Goal: Find specific page/section: Find specific page/section

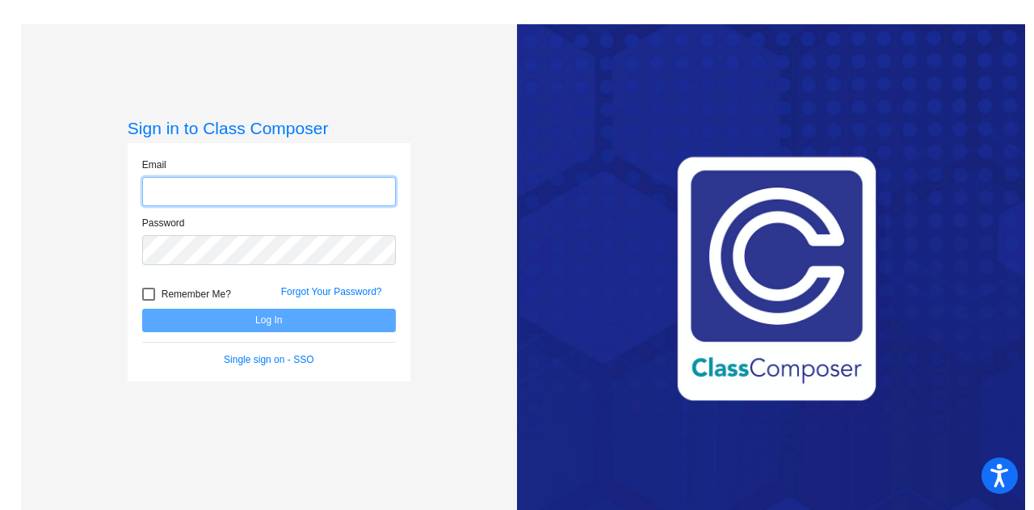
type input "[EMAIL_ADDRESS][DOMAIN_NAME]"
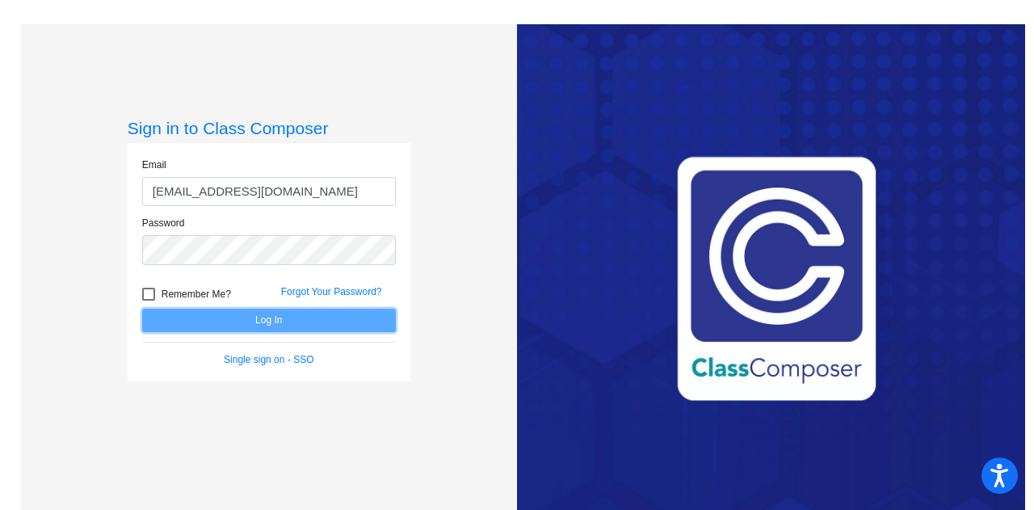
click at [297, 313] on button "Log In" at bounding box center [269, 320] width 254 height 23
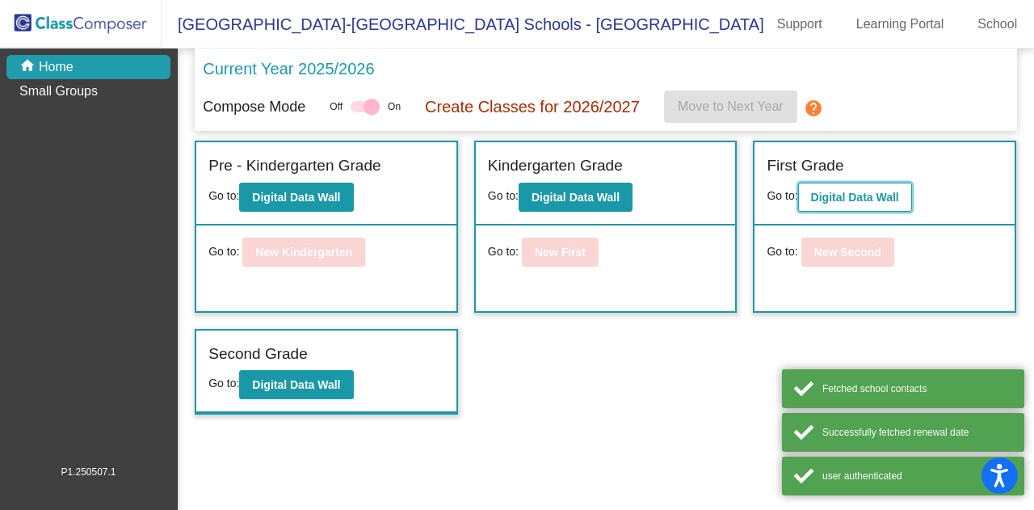
click at [515, 196] on b "Digital Data Wall" at bounding box center [855, 197] width 88 height 13
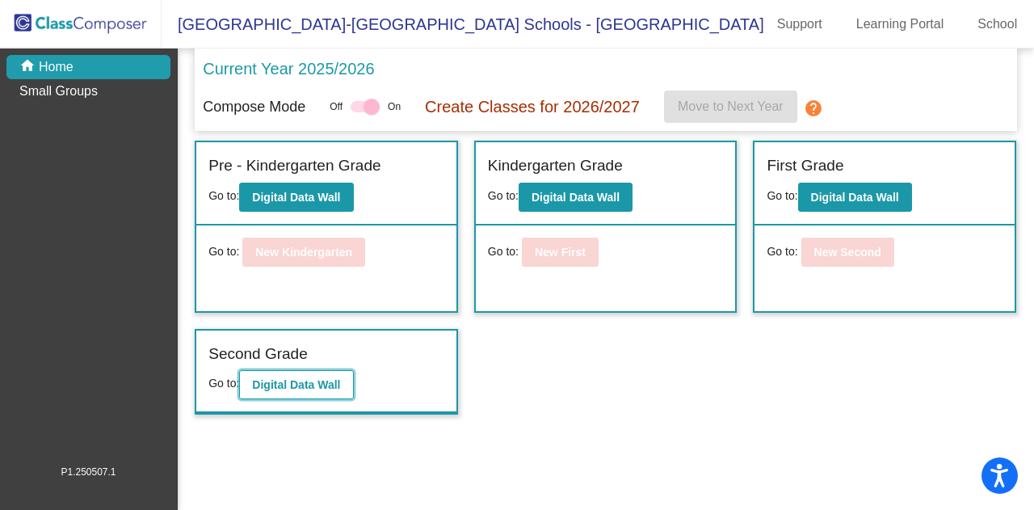
click at [290, 378] on b "Digital Data Wall" at bounding box center [296, 384] width 88 height 13
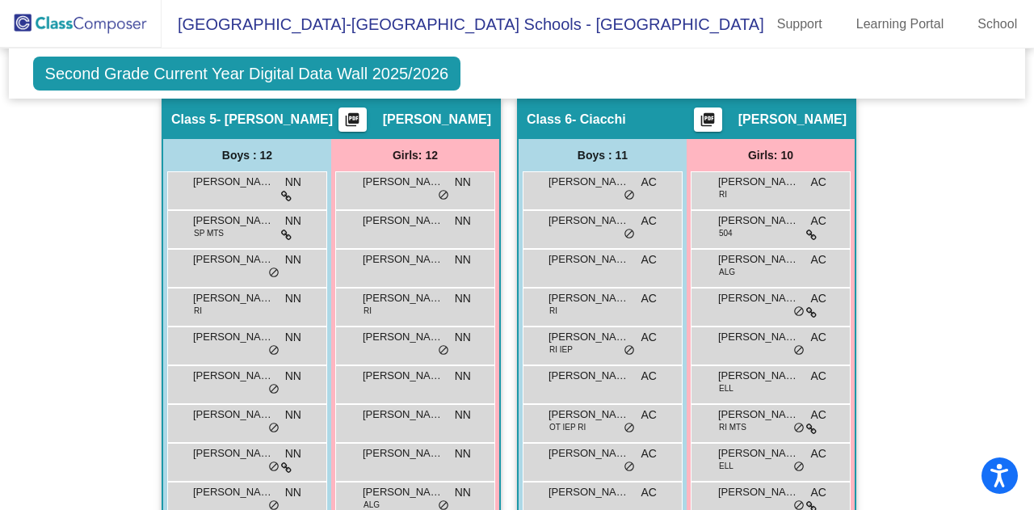
scroll to position [1742, 0]
